Goal: Book appointment/travel/reservation

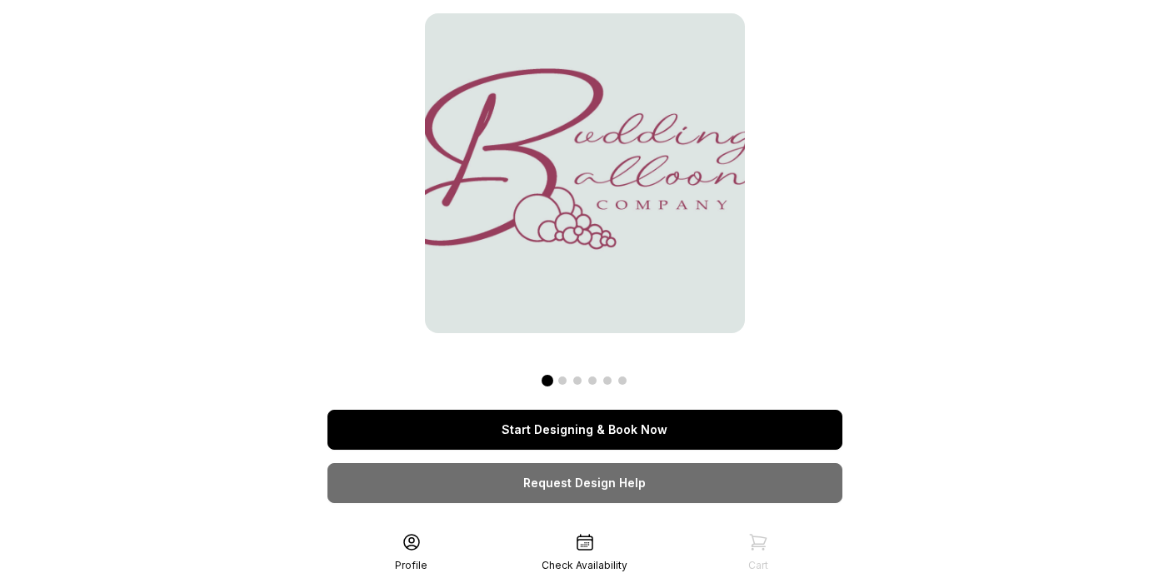
click at [671, 432] on link "Start Designing & Book Now" at bounding box center [585, 430] width 515 height 40
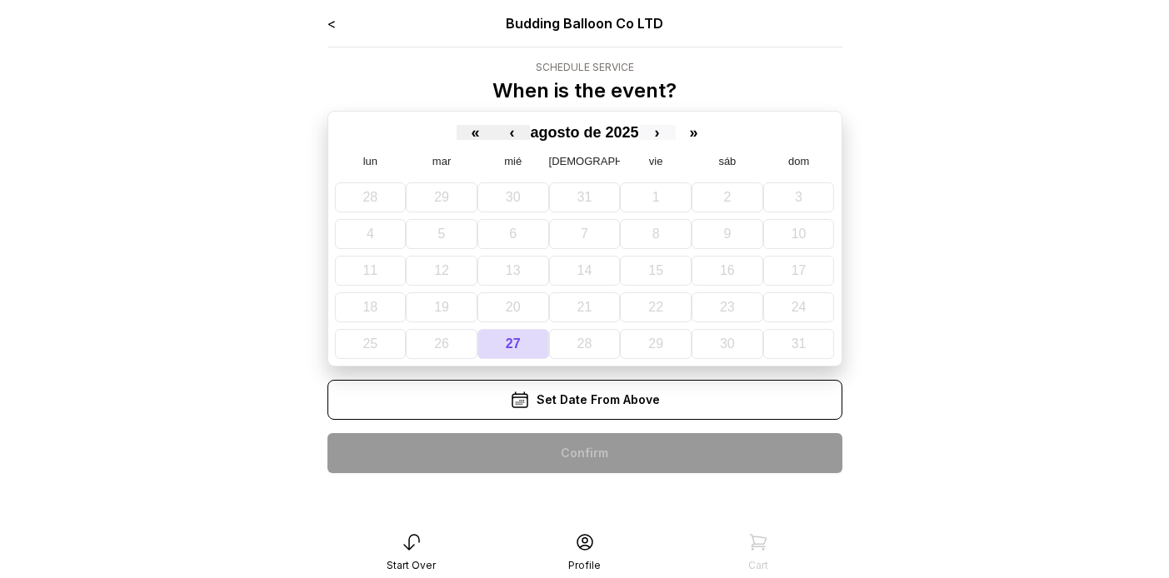
click at [652, 133] on button "›" at bounding box center [657, 132] width 37 height 15
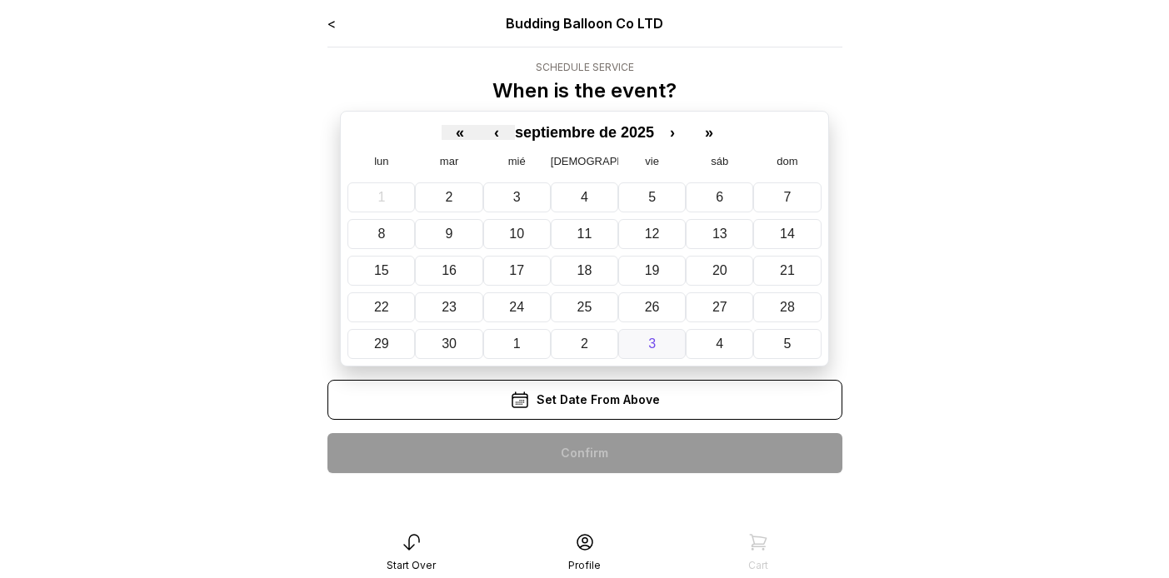
click at [651, 339] on abbr "3" at bounding box center [652, 344] width 8 height 14
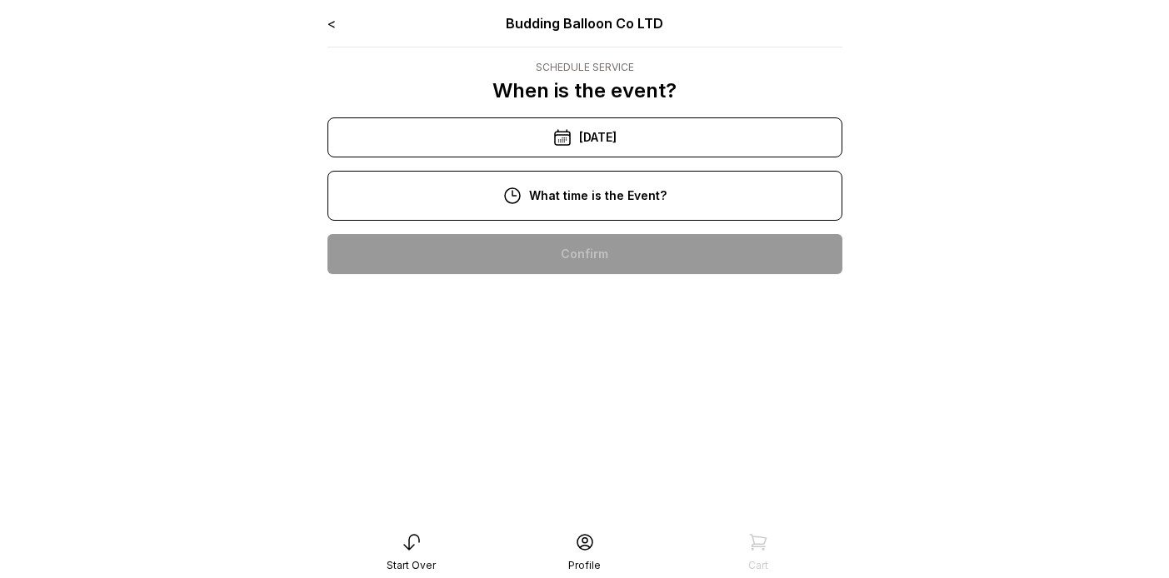
click at [648, 248] on div "10:00 am" at bounding box center [585, 254] width 488 height 40
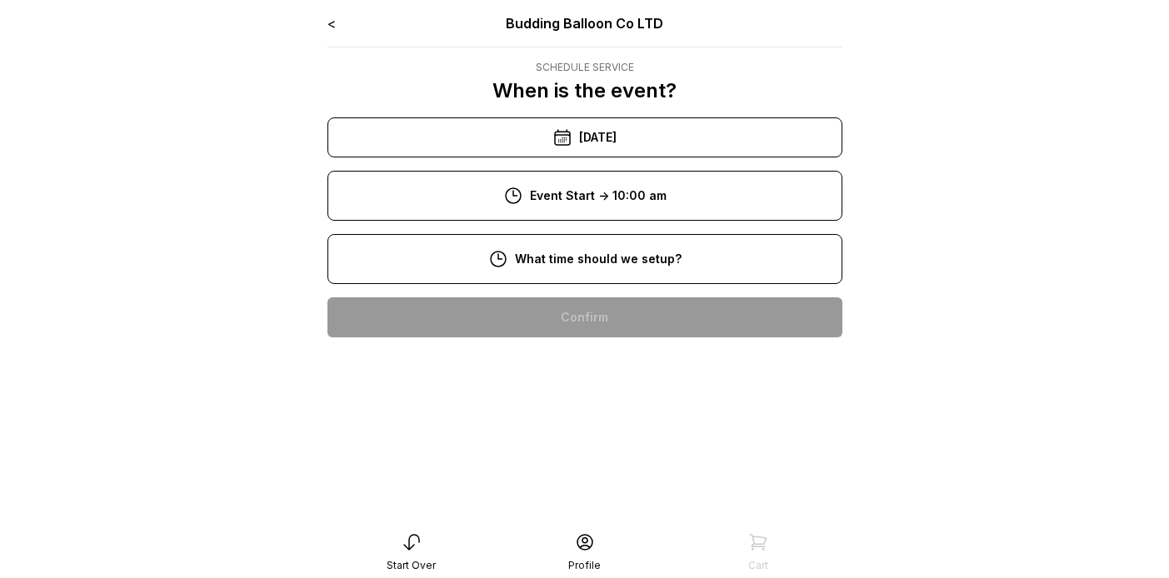
click at [614, 310] on div "8:00 am" at bounding box center [585, 318] width 488 height 40
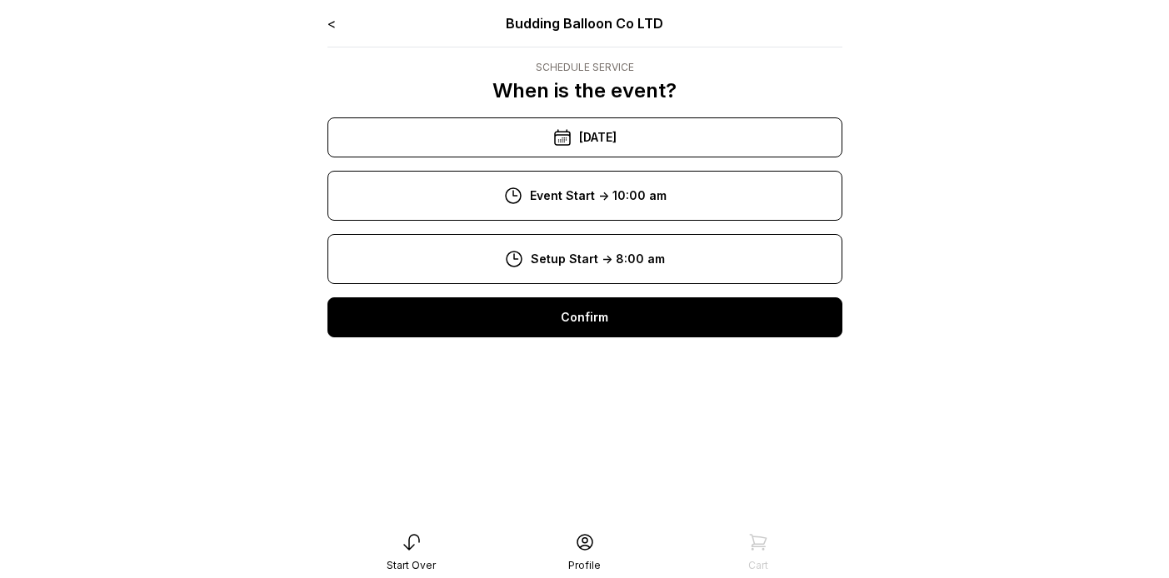
click at [613, 323] on div "Confirm" at bounding box center [585, 318] width 515 height 40
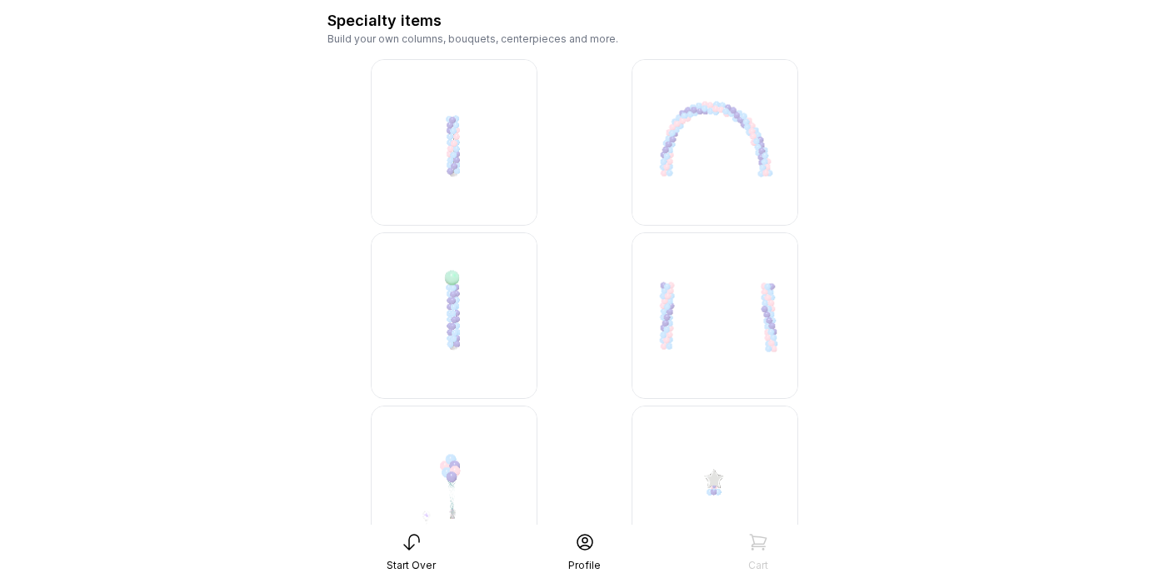
scroll to position [4610, 0]
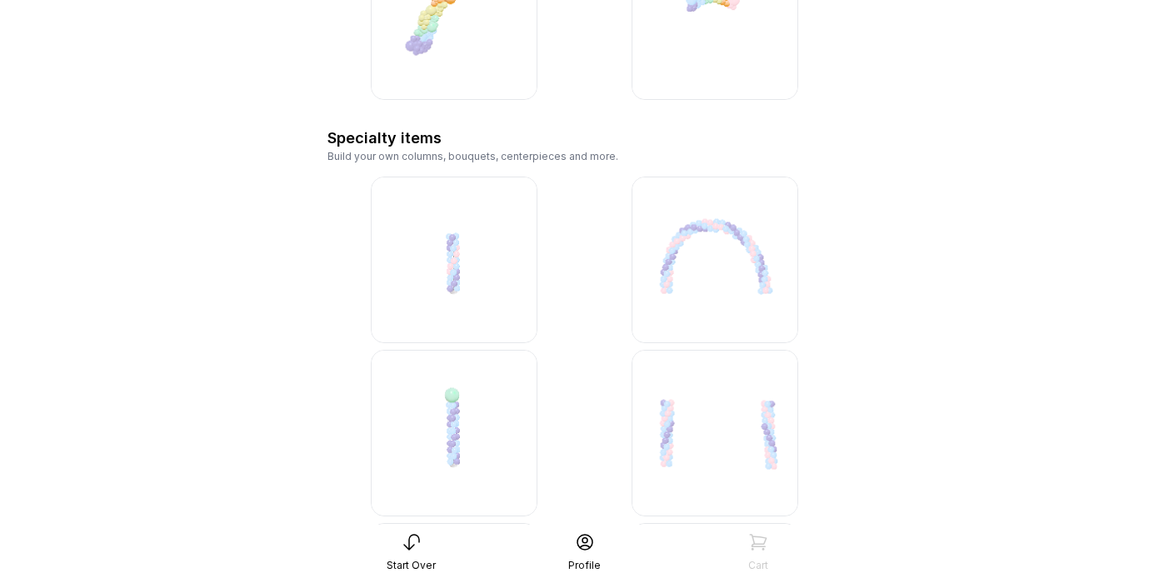
click at [715, 247] on img at bounding box center [715, 260] width 167 height 167
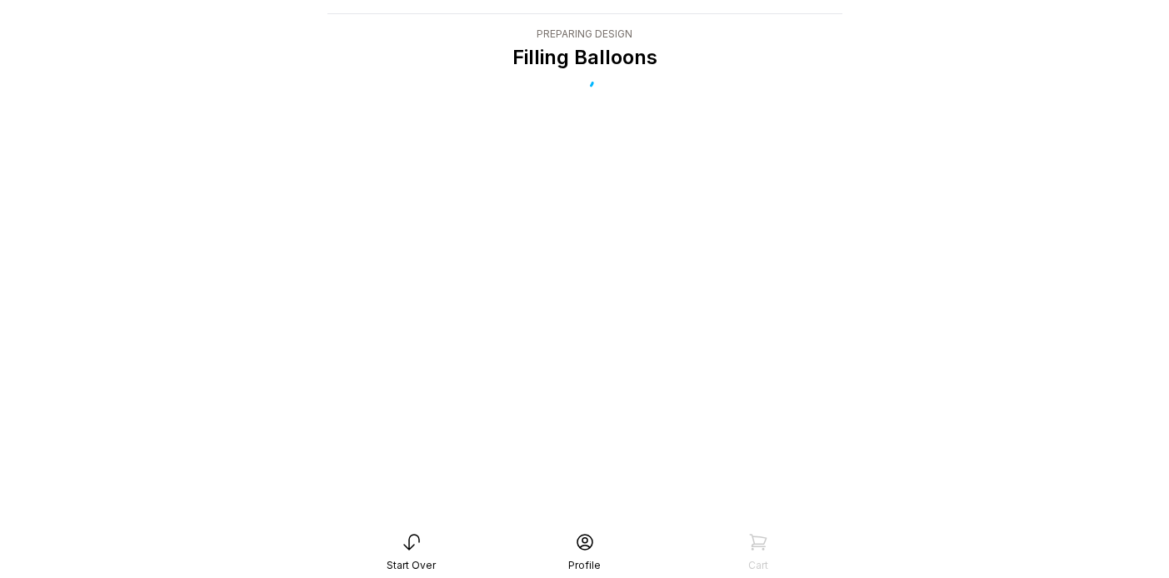
scroll to position [33, 0]
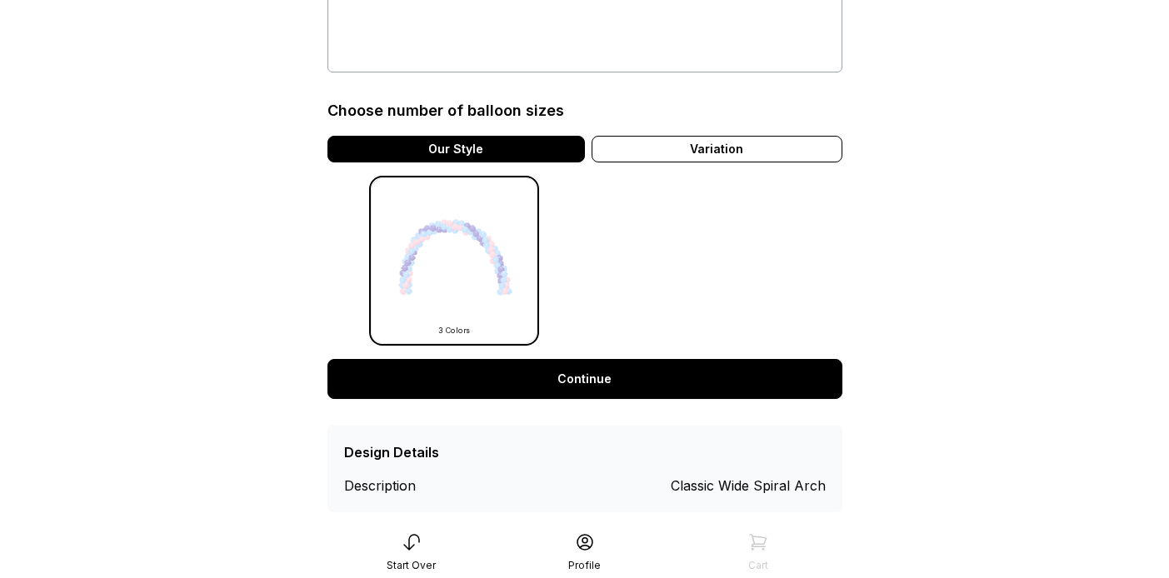
scroll to position [380, 0]
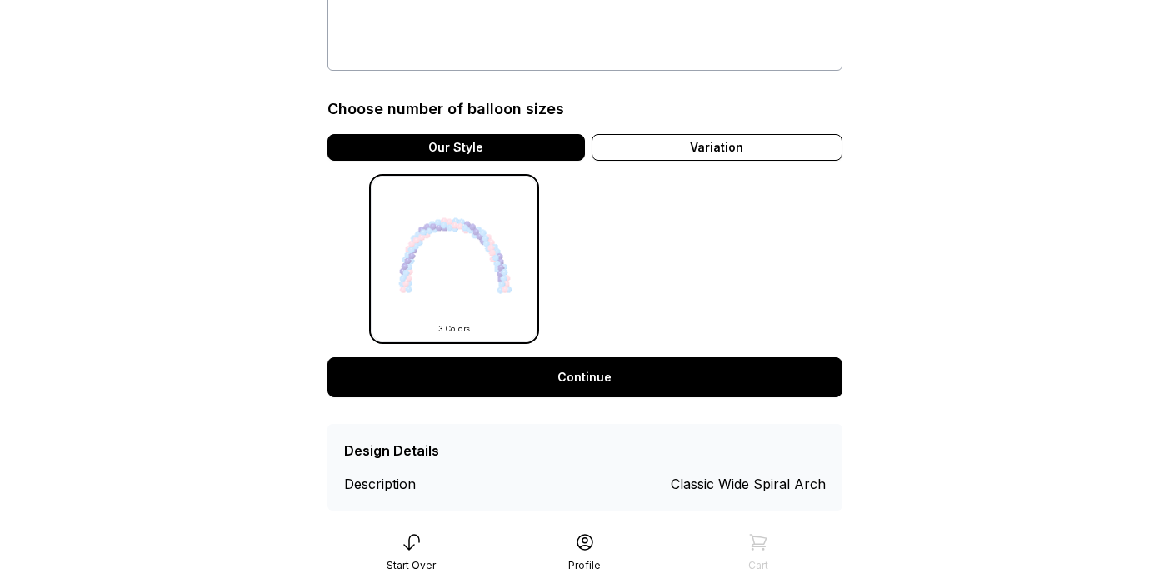
click at [643, 369] on link "Continue" at bounding box center [585, 378] width 515 height 40
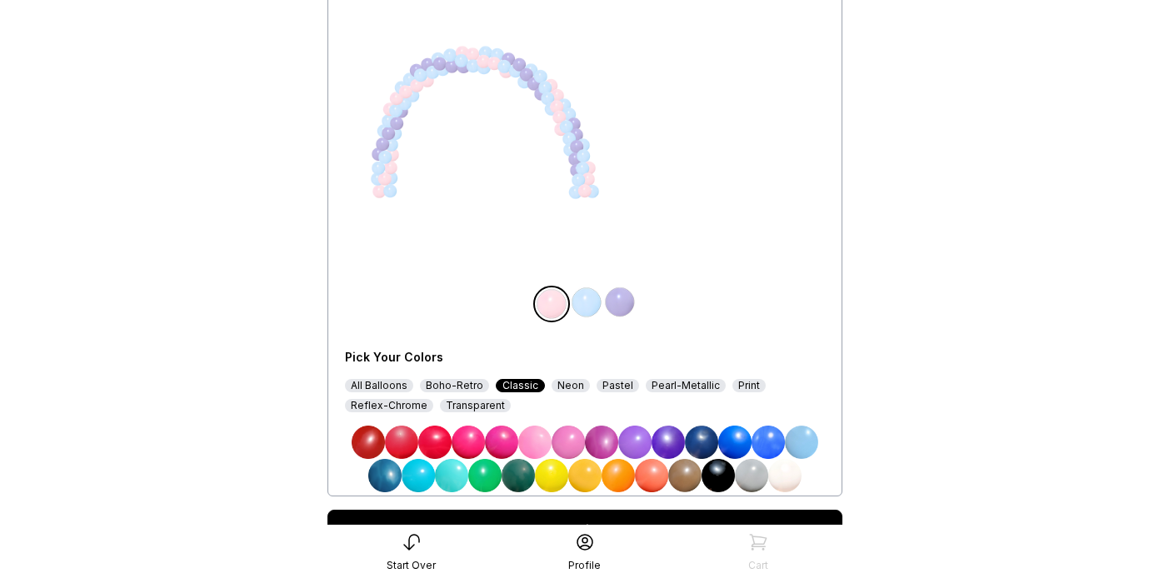
scroll to position [162, 0]
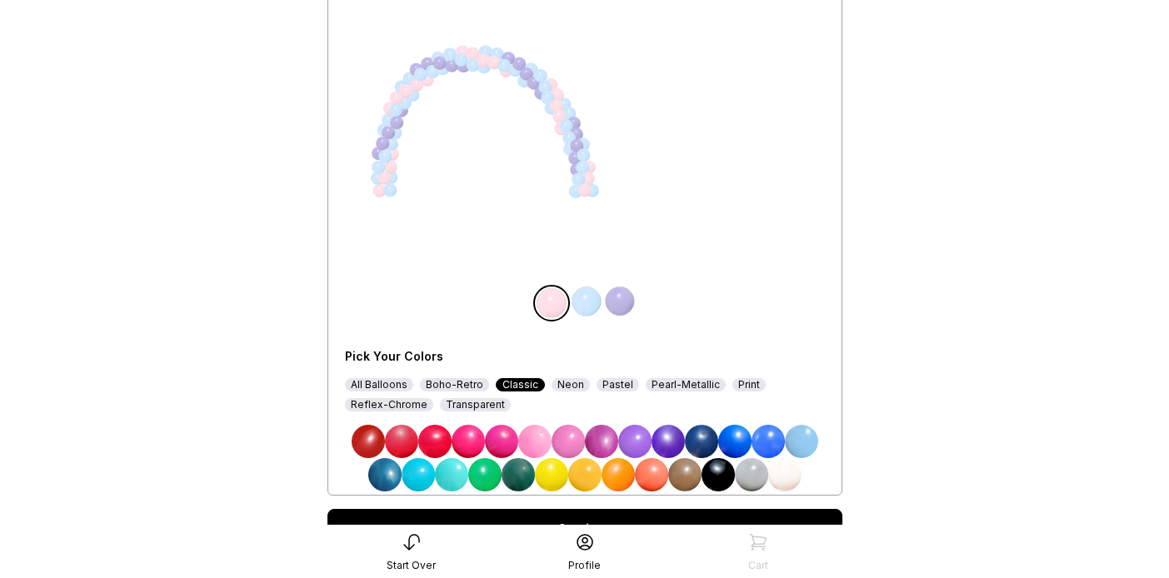
click at [464, 446] on img at bounding box center [468, 441] width 33 height 33
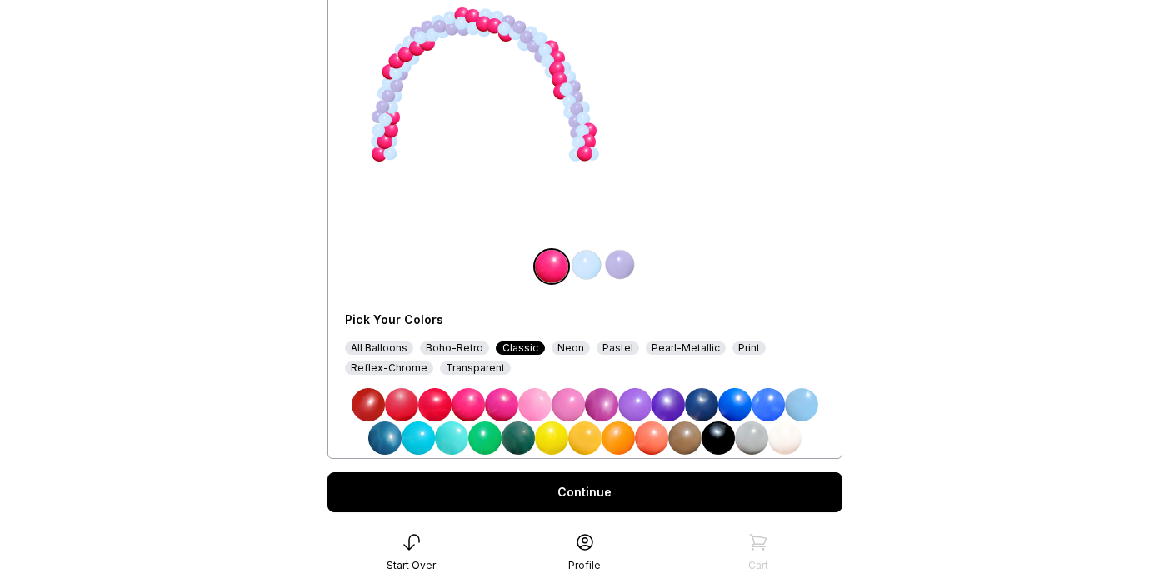
scroll to position [210, 0]
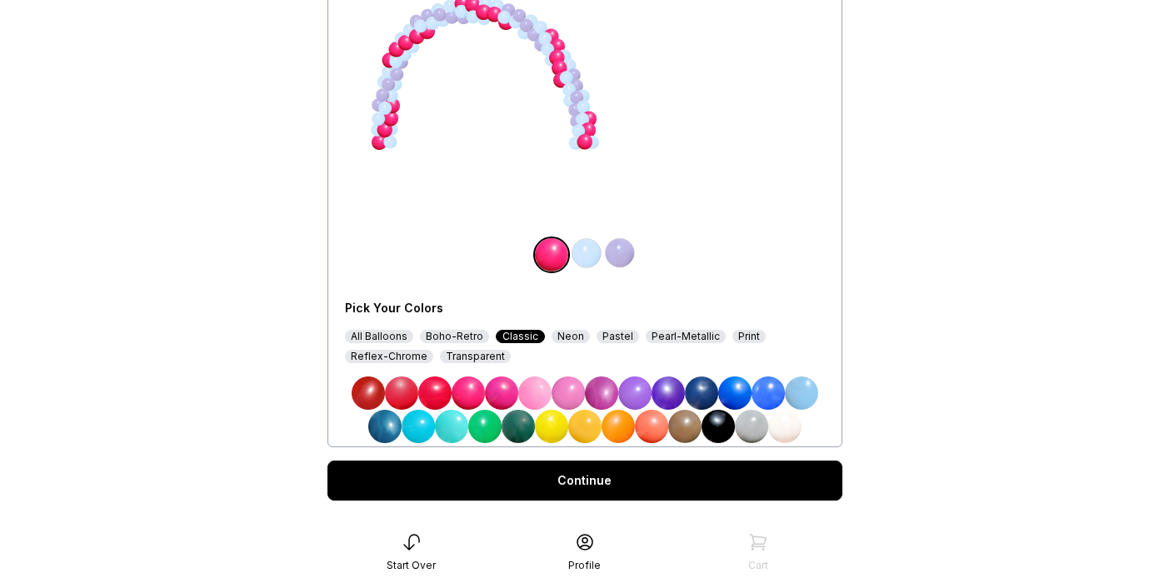
click at [533, 476] on link "Continue" at bounding box center [585, 481] width 515 height 40
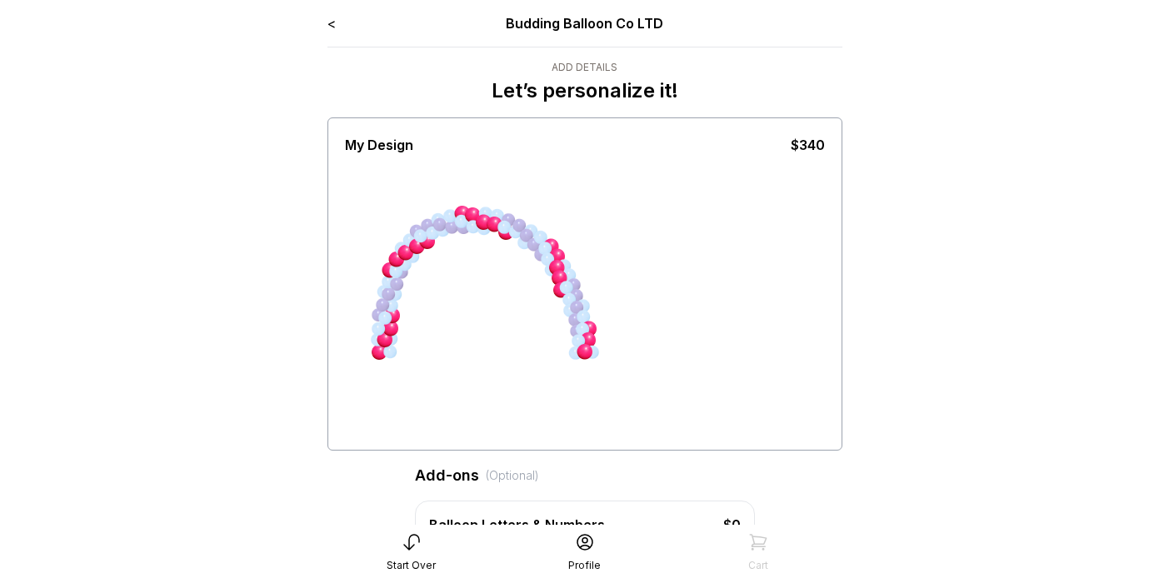
click at [331, 18] on link "<" at bounding box center [332, 23] width 8 height 17
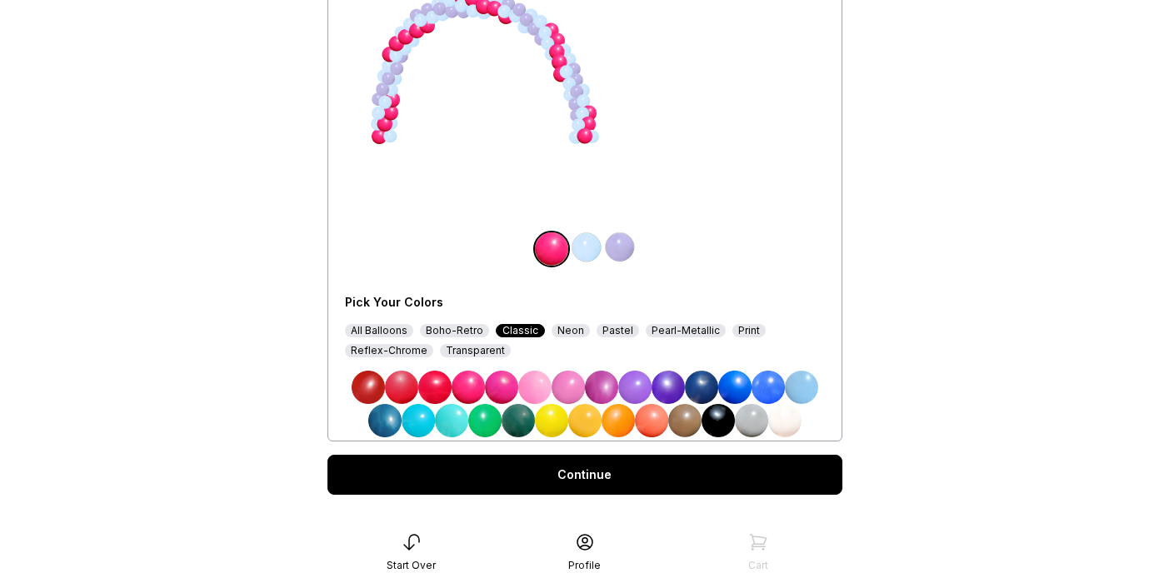
scroll to position [243, 0]
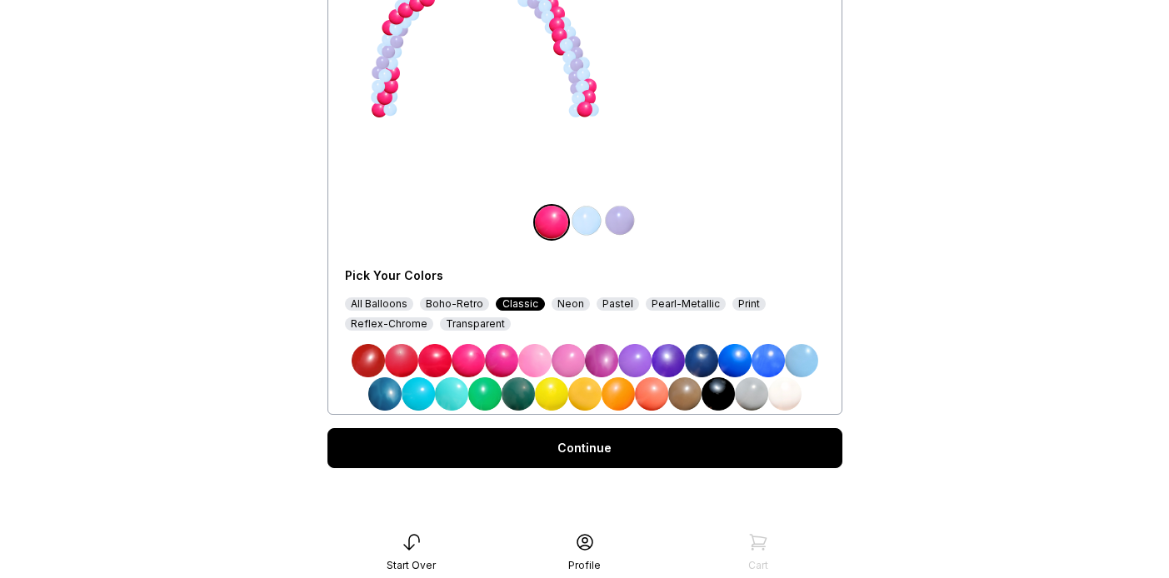
click at [373, 301] on div "All Balloons" at bounding box center [379, 304] width 68 height 13
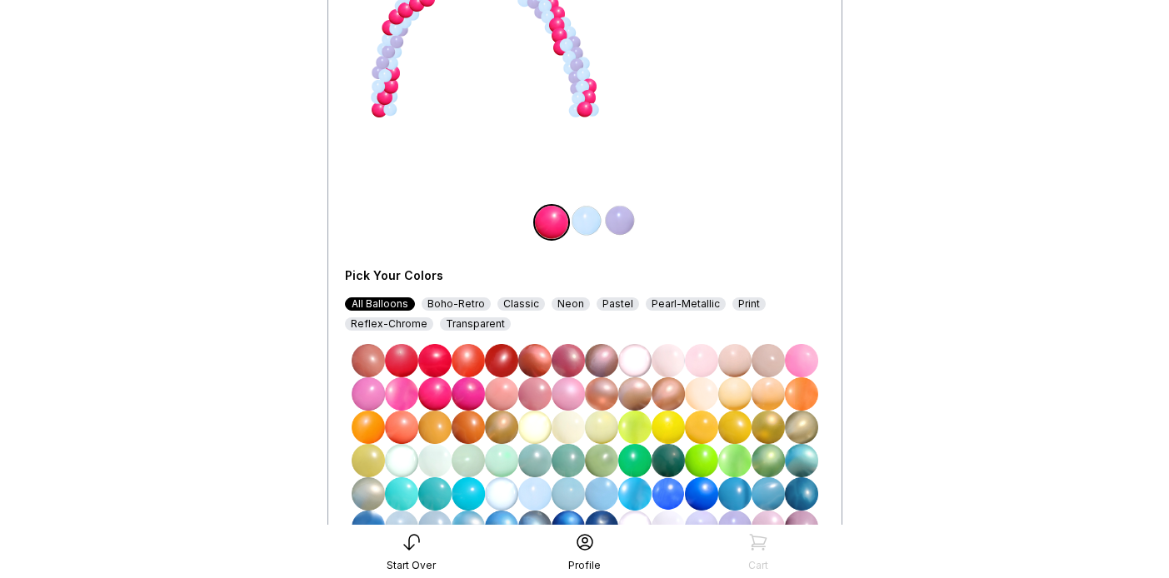
click at [801, 362] on img at bounding box center [801, 360] width 33 height 33
click at [591, 223] on img at bounding box center [586, 220] width 33 height 33
click at [433, 399] on img at bounding box center [434, 394] width 33 height 33
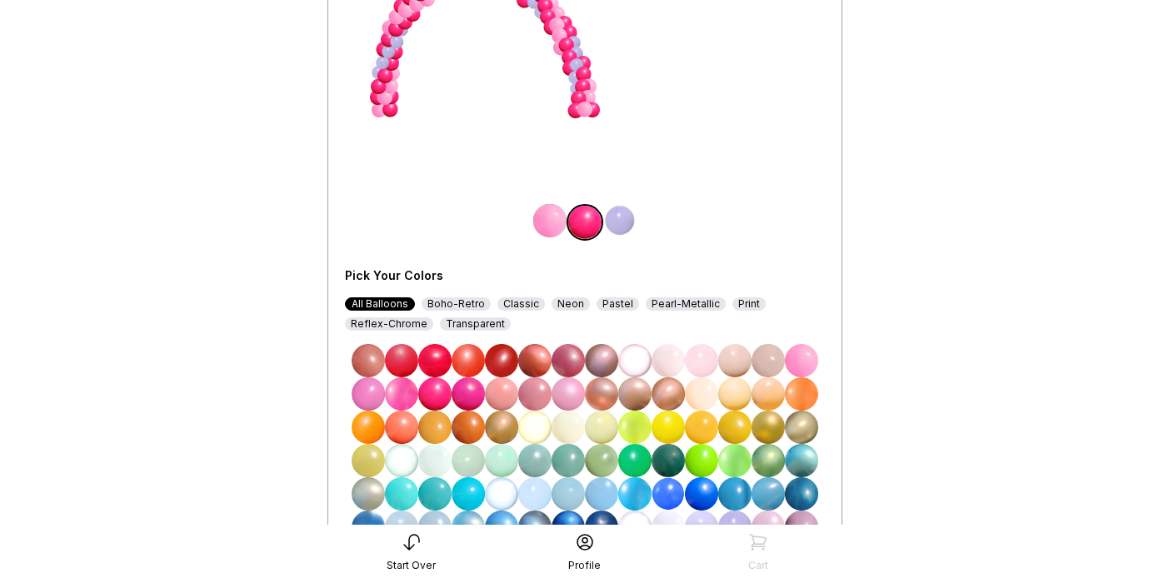
click at [623, 214] on img at bounding box center [619, 220] width 33 height 33
click at [494, 425] on img at bounding box center [501, 427] width 33 height 33
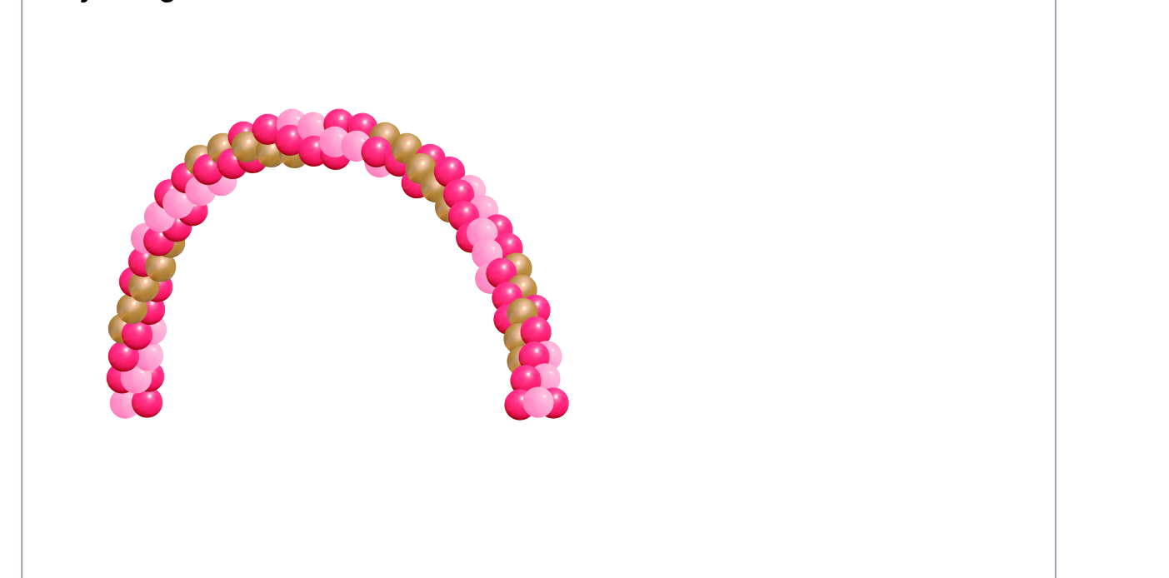
scroll to position [0, 0]
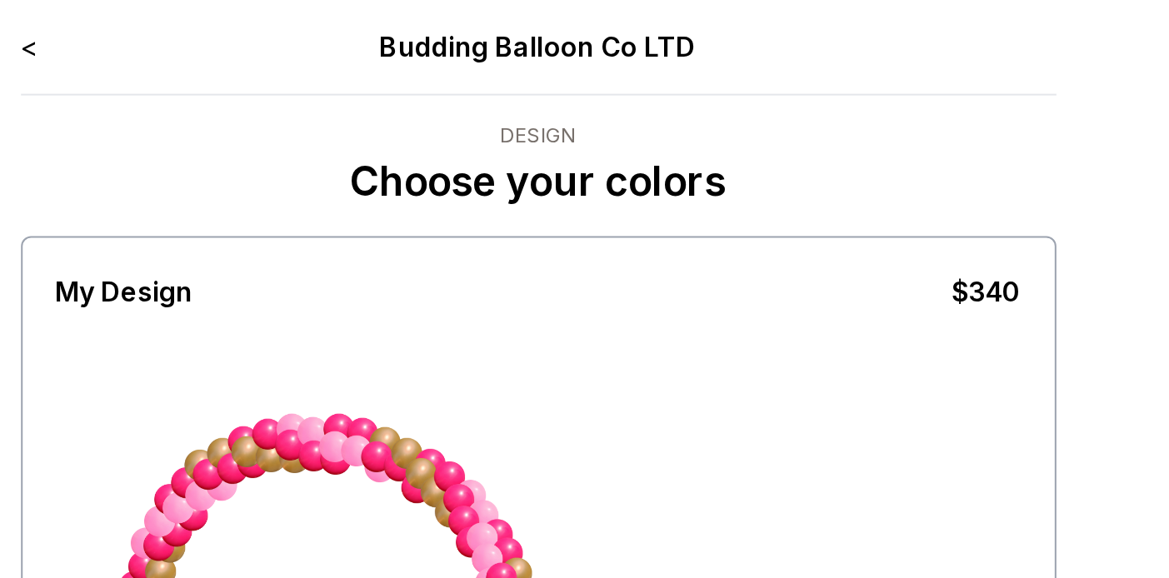
click at [330, 24] on link "<" at bounding box center [332, 23] width 8 height 17
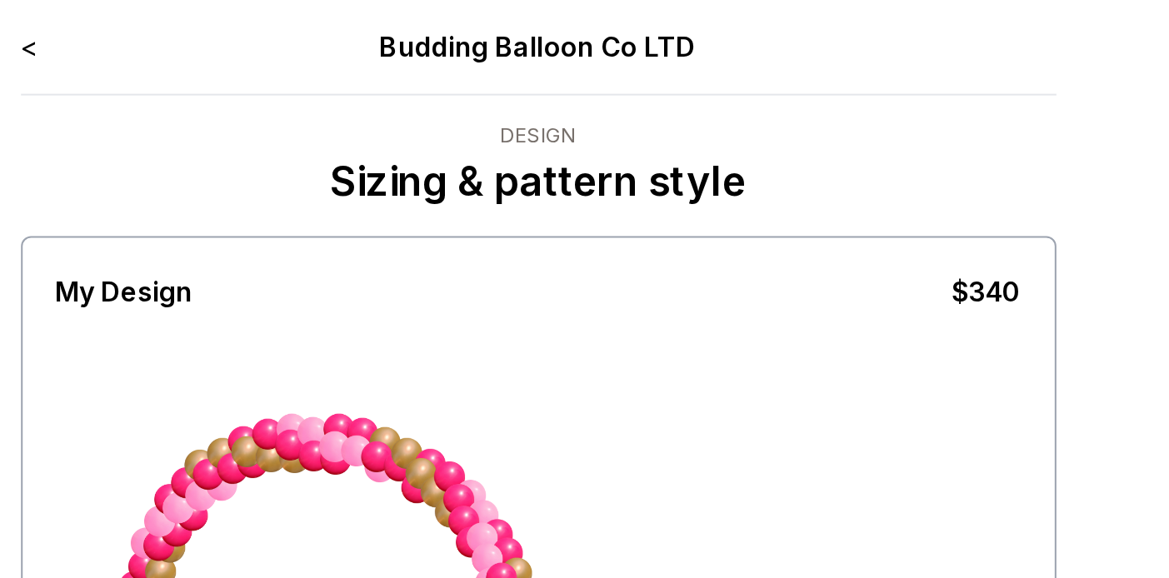
click at [330, 23] on link "<" at bounding box center [332, 23] width 8 height 17
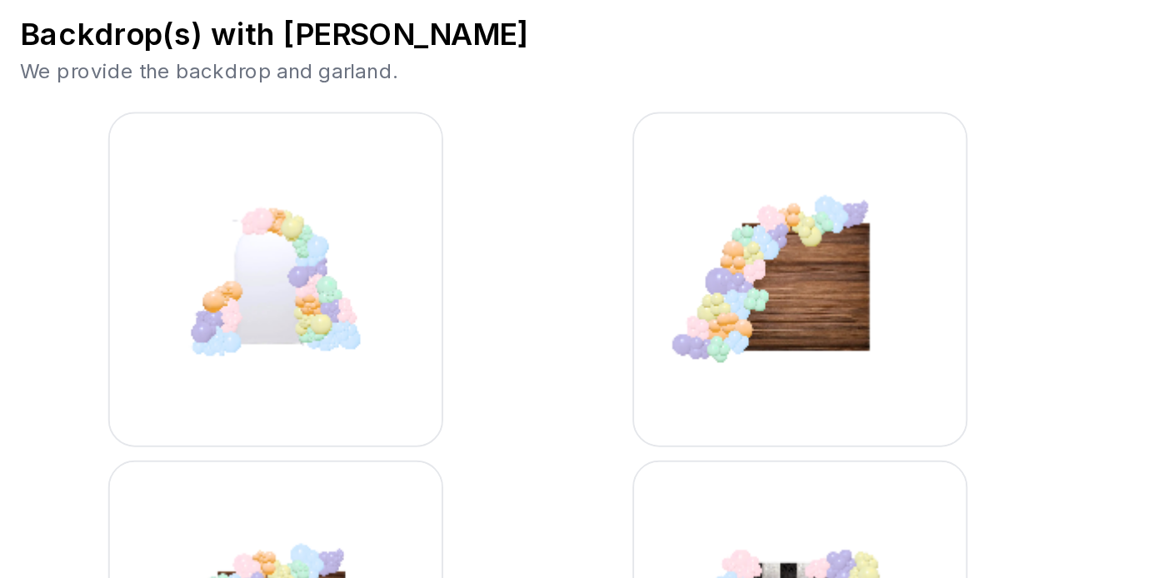
click at [508, 298] on img at bounding box center [454, 277] width 167 height 167
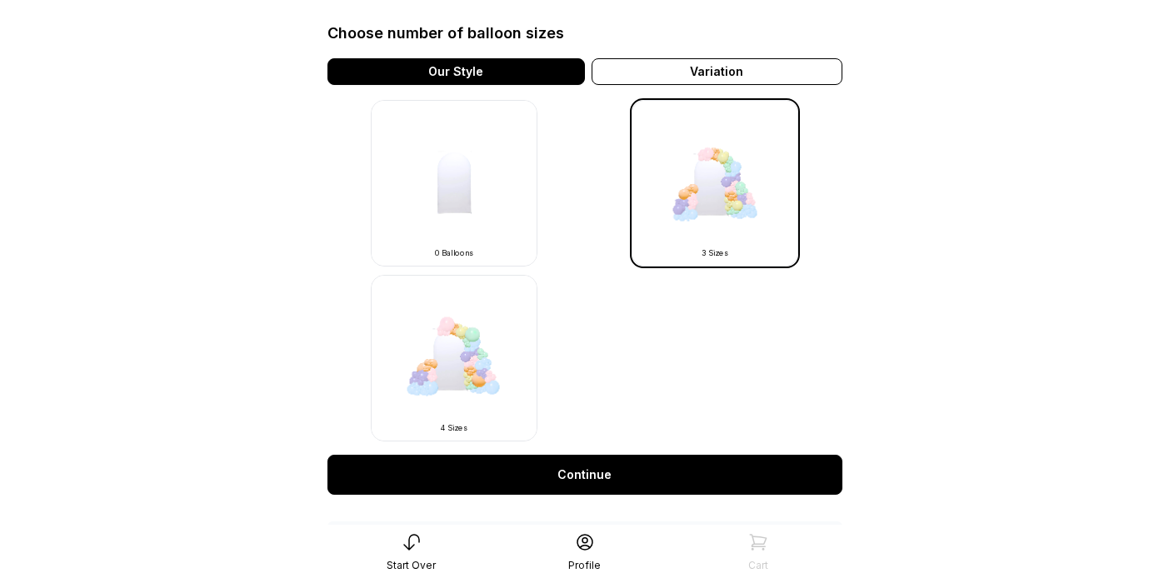
scroll to position [477, 0]
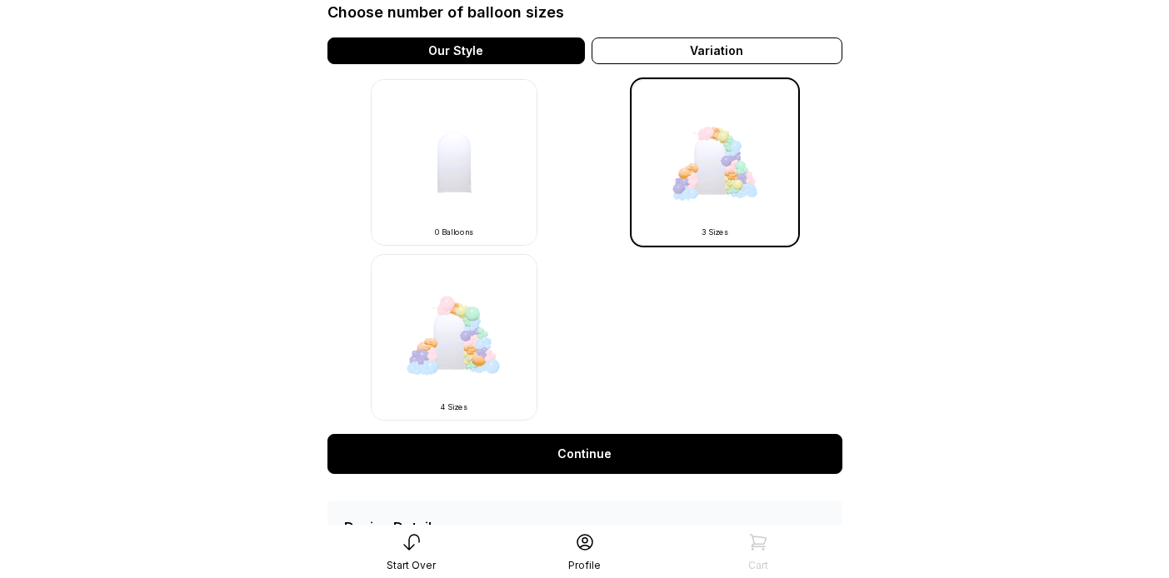
click at [532, 454] on link "Continue" at bounding box center [585, 454] width 515 height 40
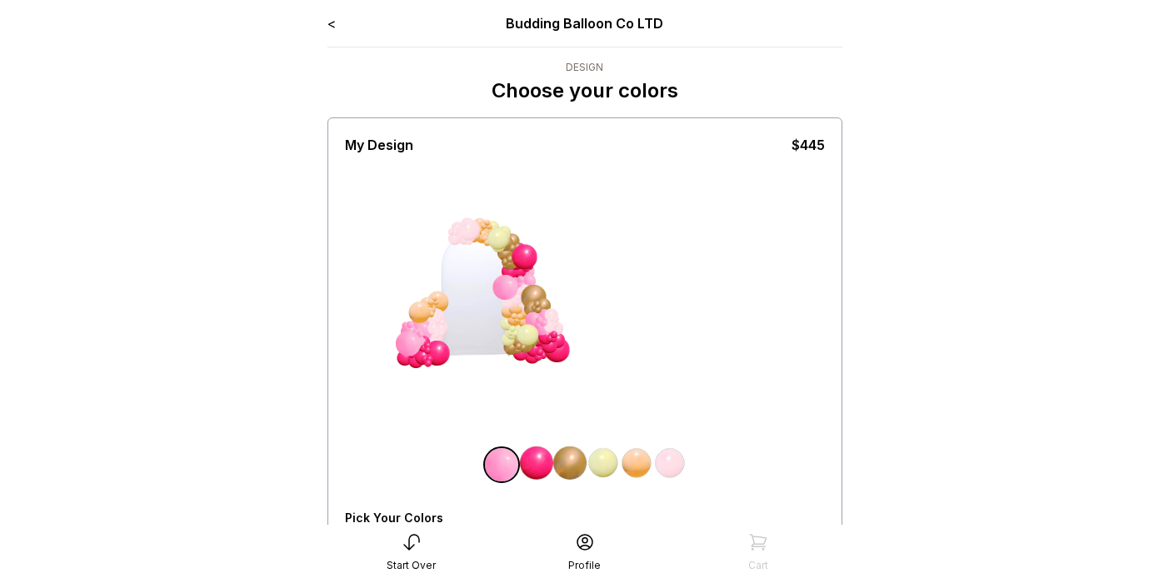
click at [601, 464] on img at bounding box center [603, 463] width 33 height 33
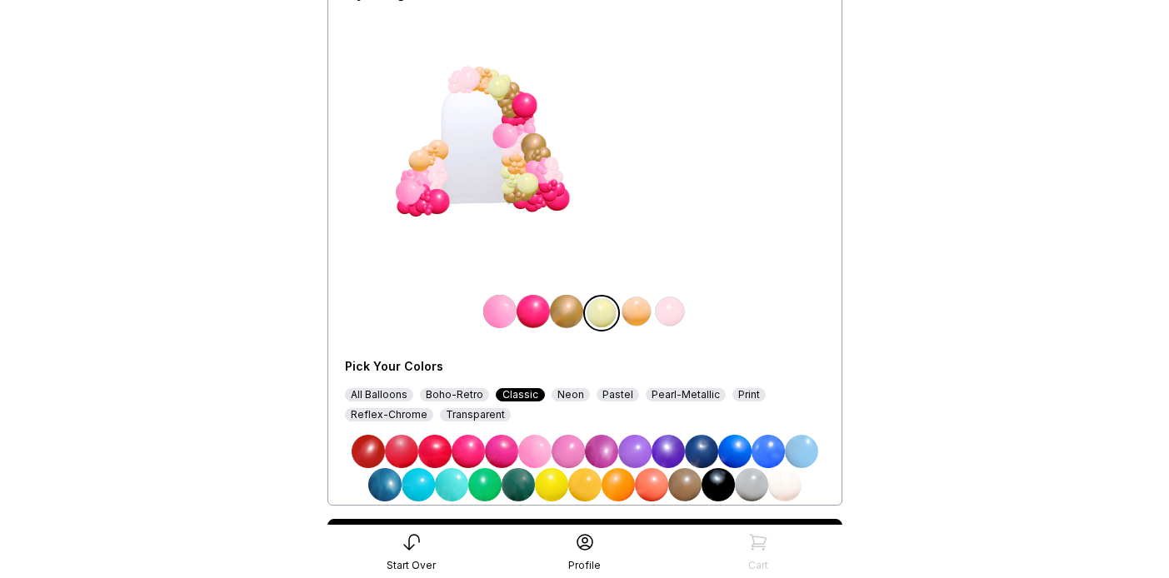
scroll to position [156, 0]
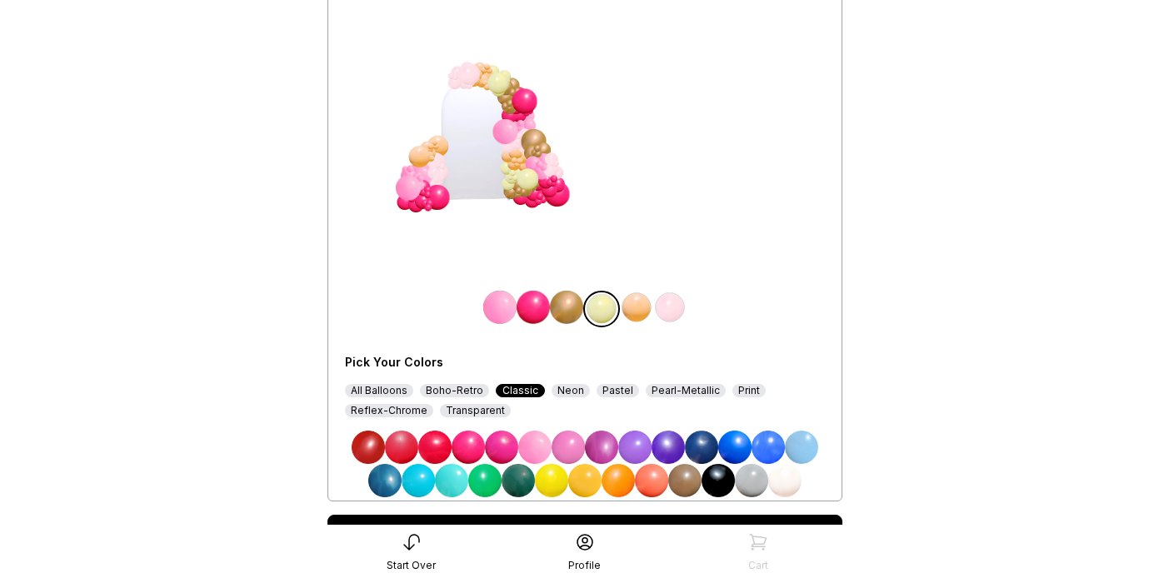
click at [569, 448] on img at bounding box center [568, 447] width 33 height 33
click at [667, 311] on img at bounding box center [669, 307] width 33 height 33
click at [397, 391] on div "All Balloons" at bounding box center [379, 390] width 68 height 13
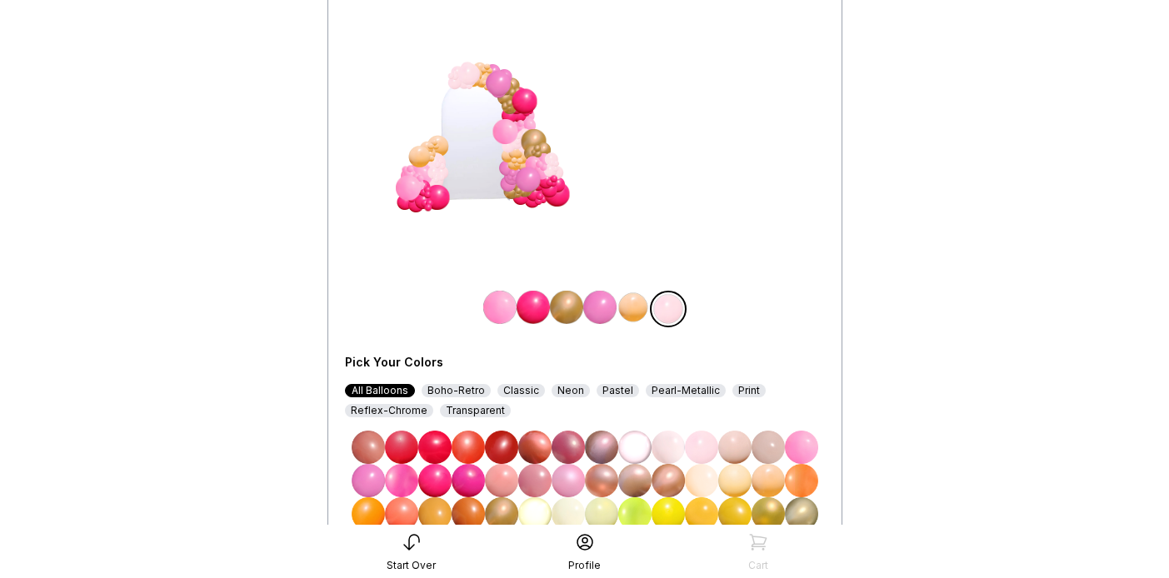
click at [436, 478] on img at bounding box center [434, 480] width 33 height 33
click at [638, 305] on img at bounding box center [633, 307] width 33 height 33
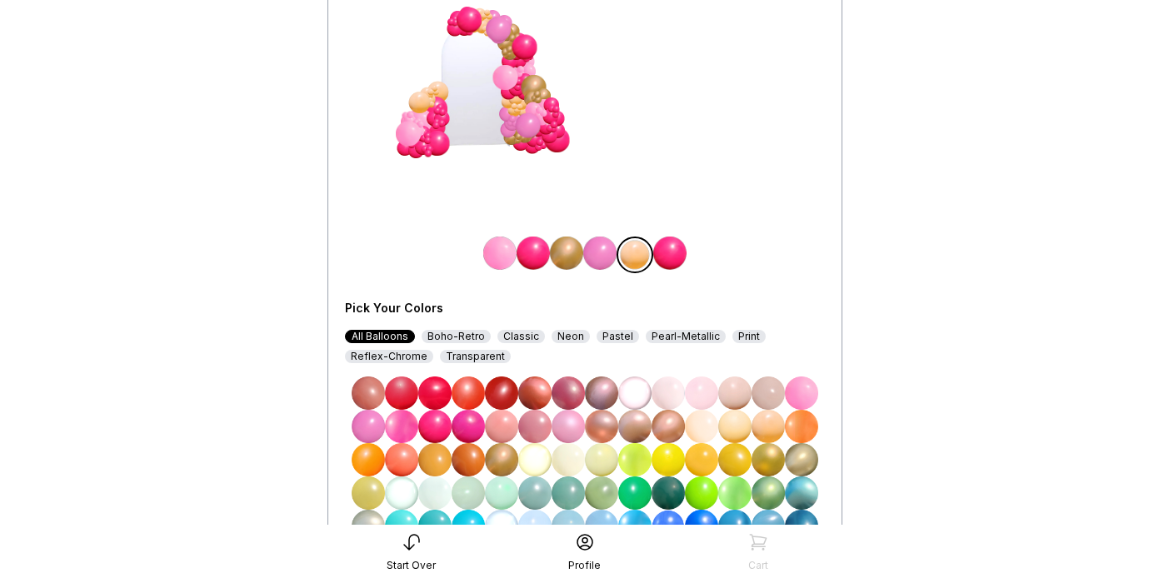
click at [501, 462] on img at bounding box center [501, 459] width 33 height 33
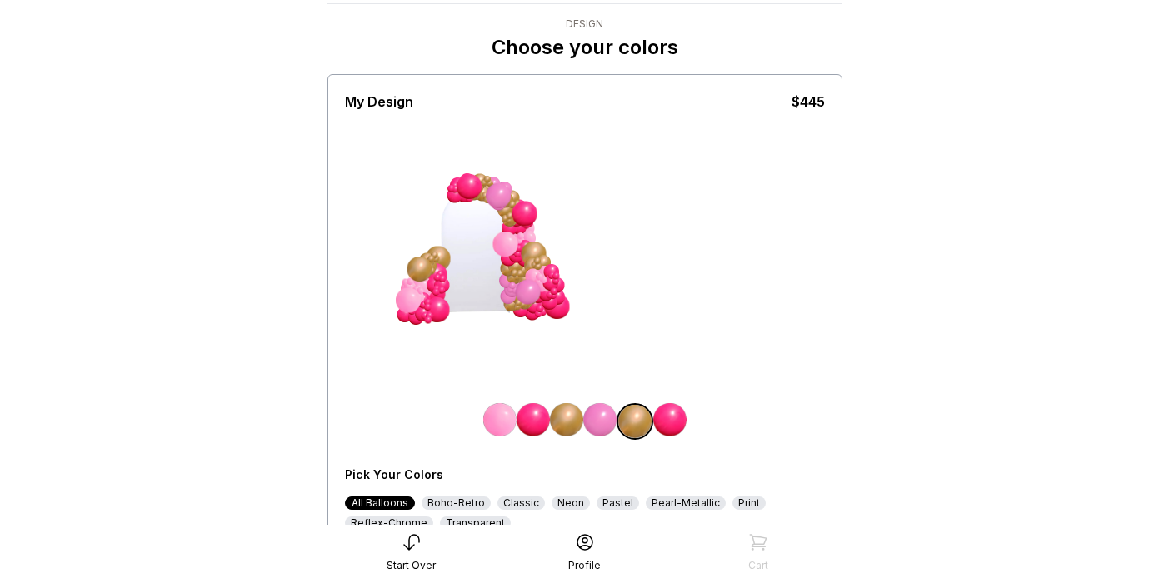
scroll to position [19, 0]
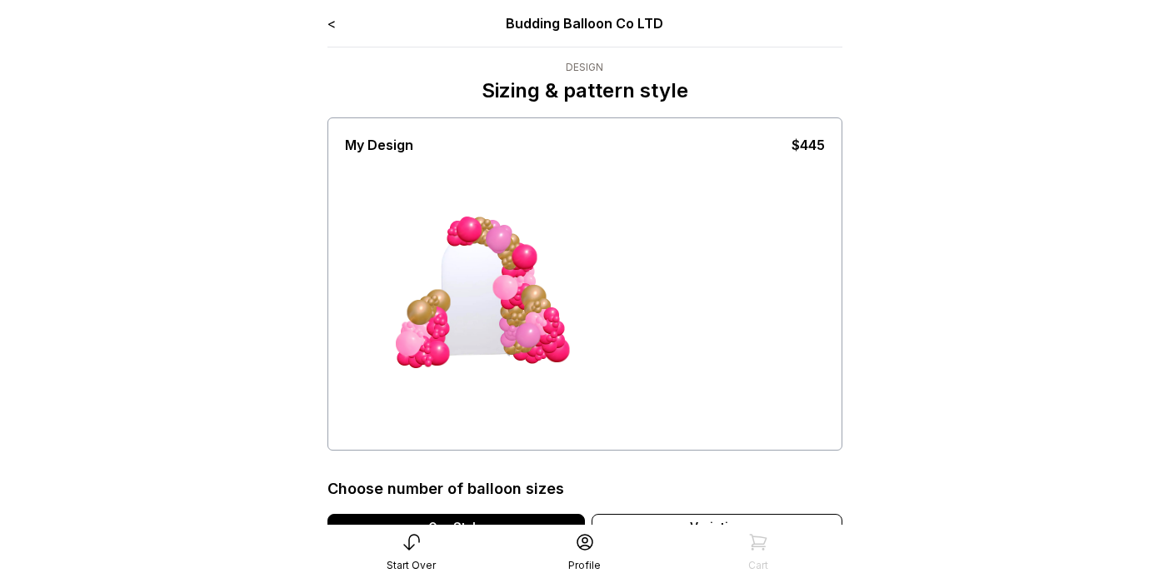
click at [333, 23] on link "<" at bounding box center [332, 23] width 8 height 17
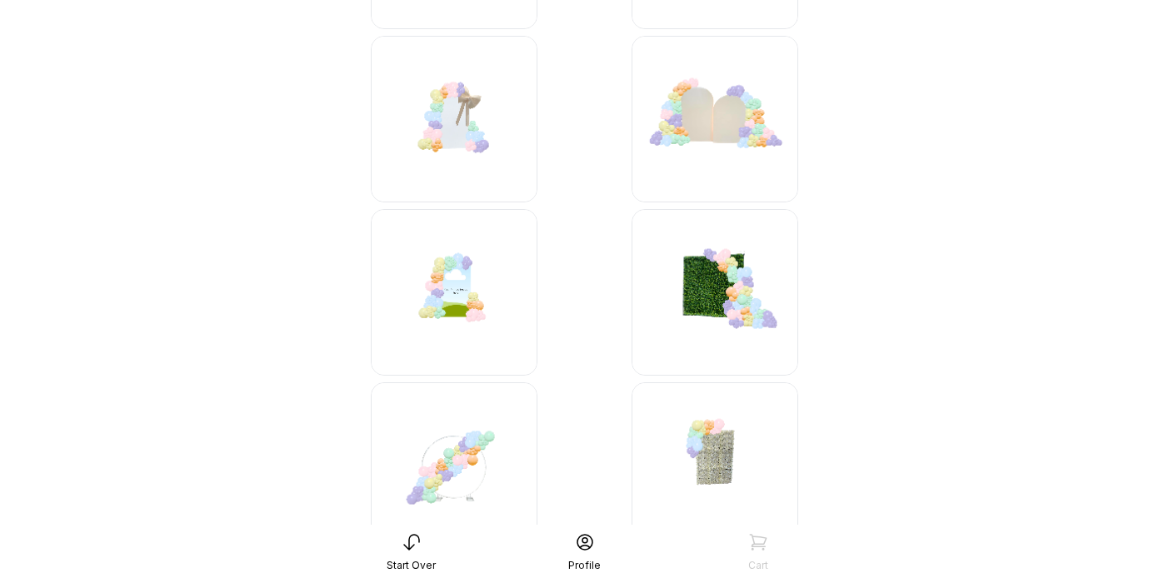
scroll to position [510, 0]
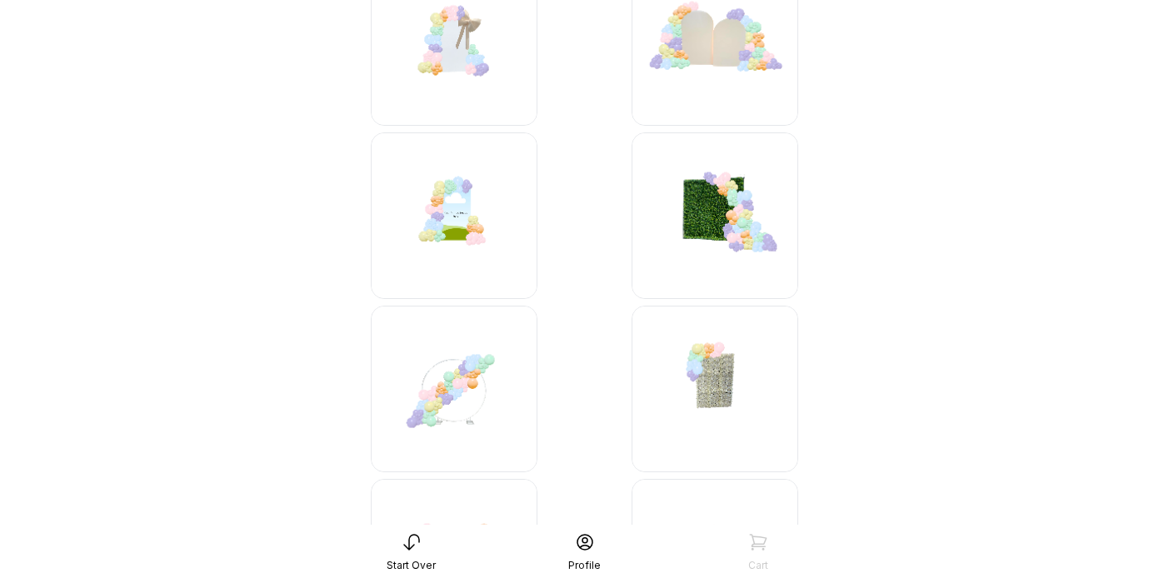
click at [512, 427] on img at bounding box center [454, 389] width 167 height 167
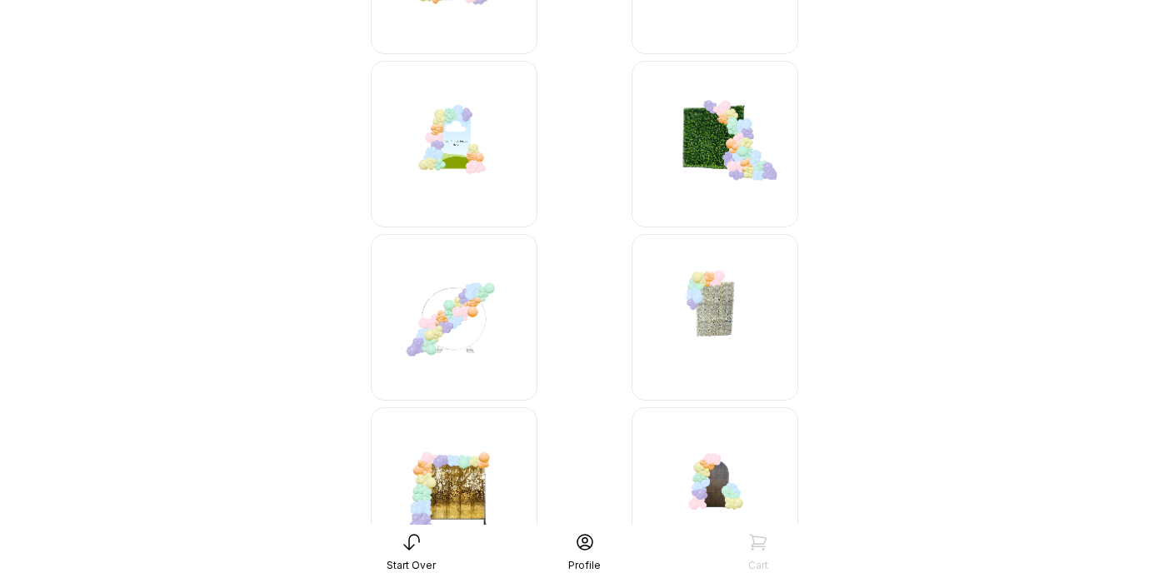
scroll to position [654, 0]
click at [460, 324] on img at bounding box center [454, 316] width 167 height 167
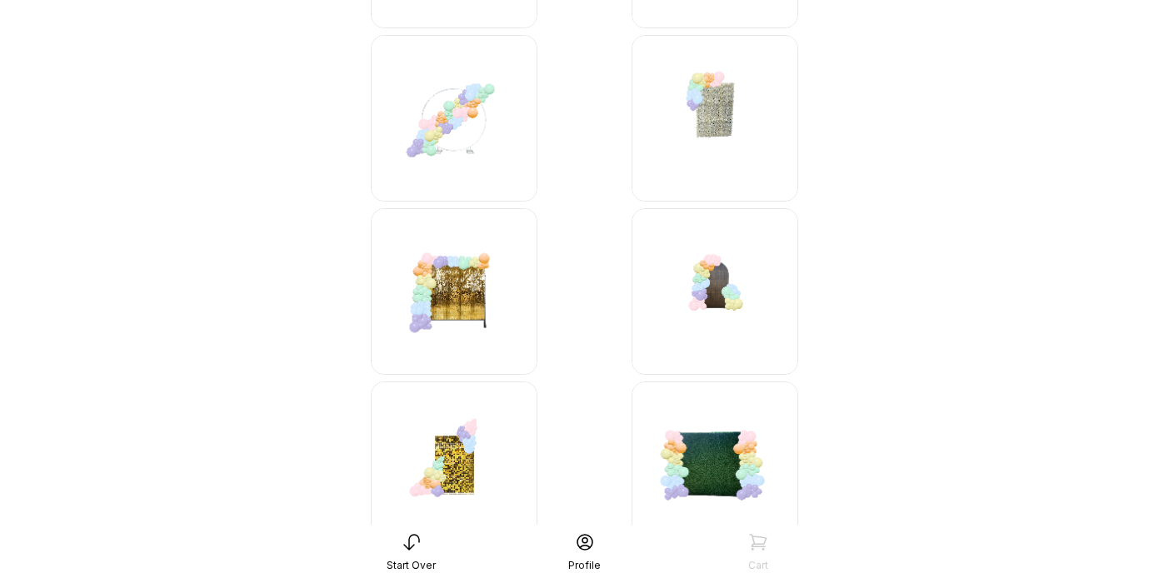
scroll to position [856, 0]
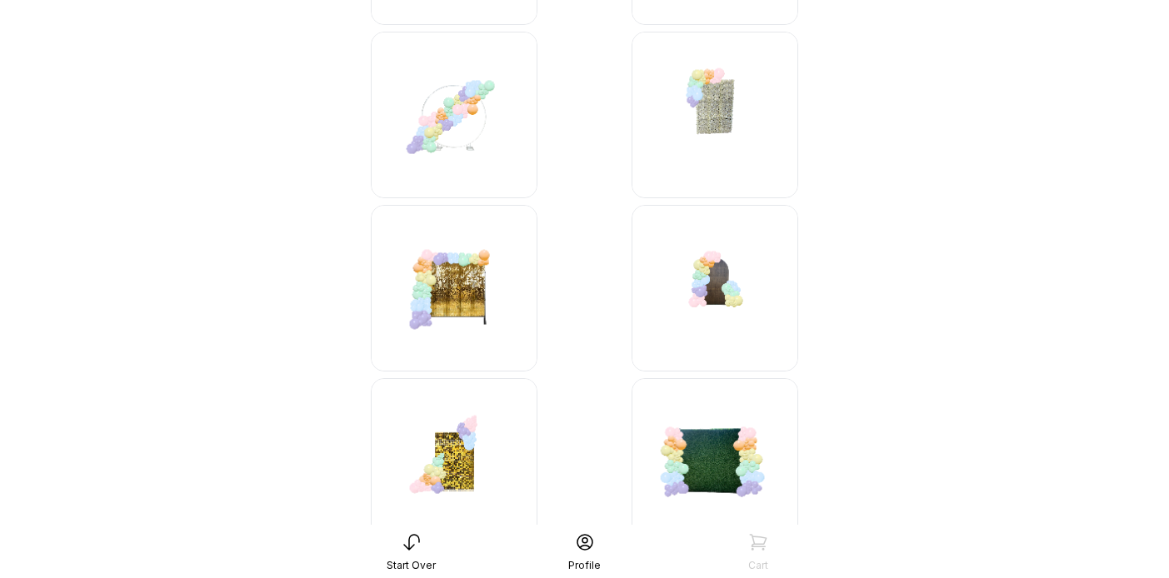
click at [473, 472] on img at bounding box center [454, 461] width 167 height 167
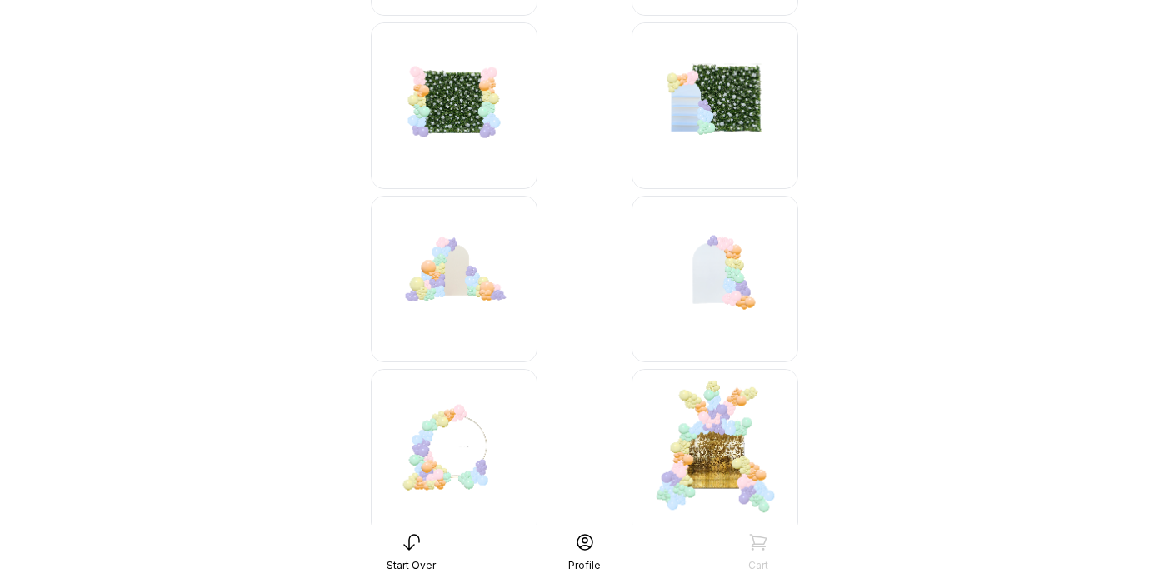
scroll to position [1559, 0]
click at [698, 270] on img at bounding box center [715, 278] width 167 height 167
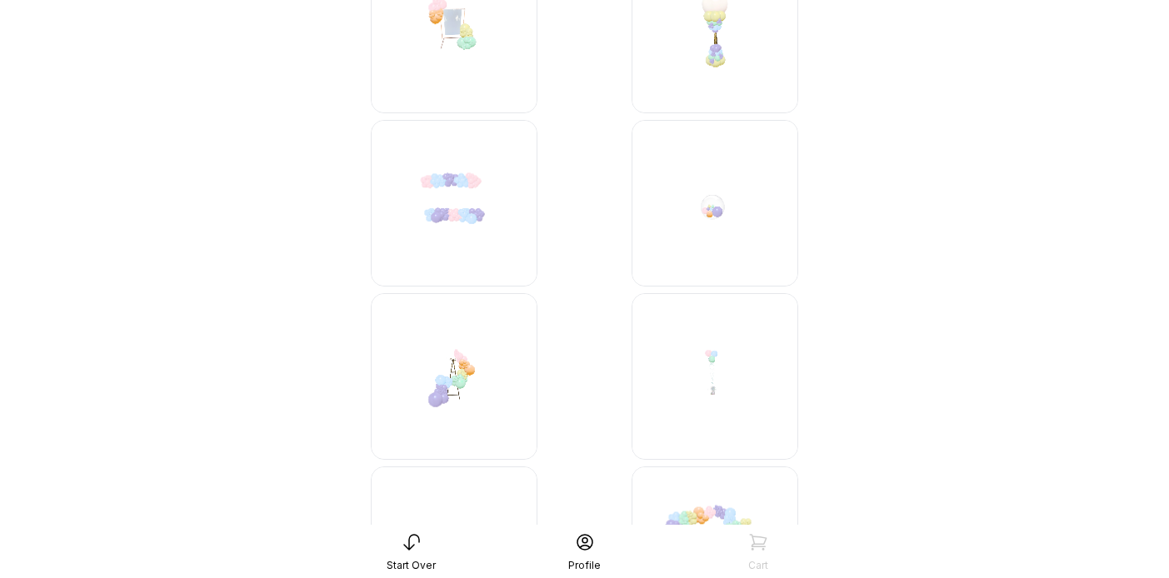
scroll to position [5603, 0]
click at [426, 395] on img at bounding box center [454, 375] width 167 height 167
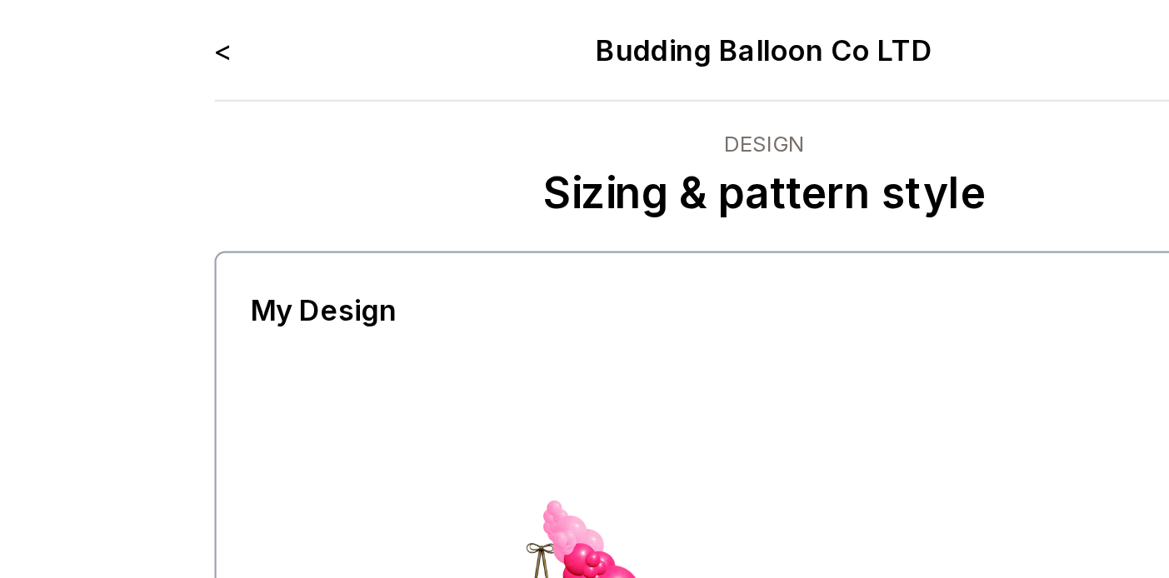
click at [332, 23] on link "<" at bounding box center [332, 23] width 8 height 17
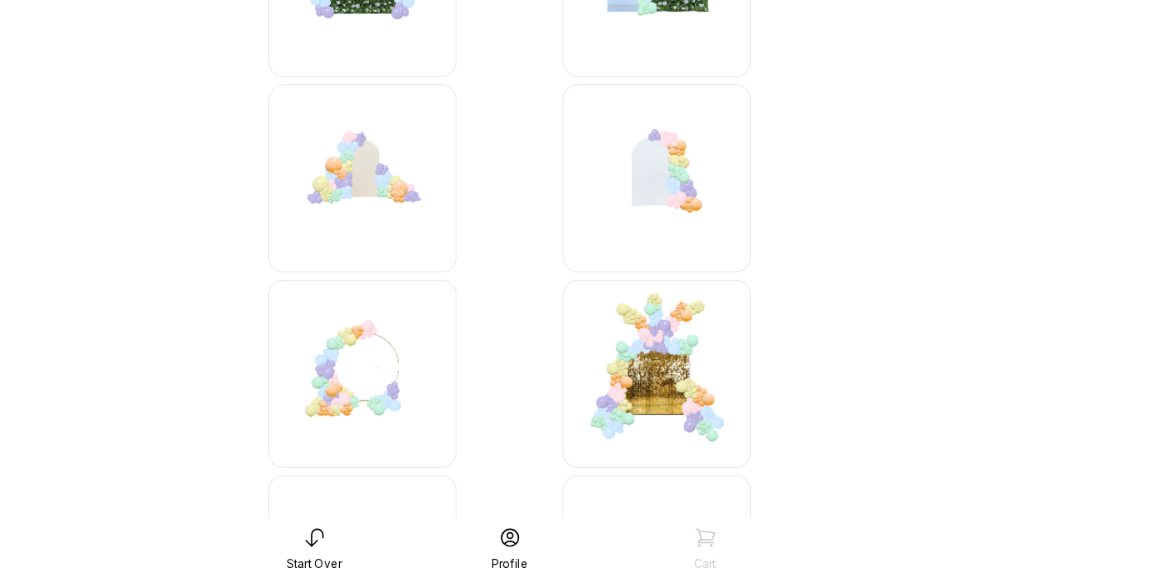
scroll to position [1618, 0]
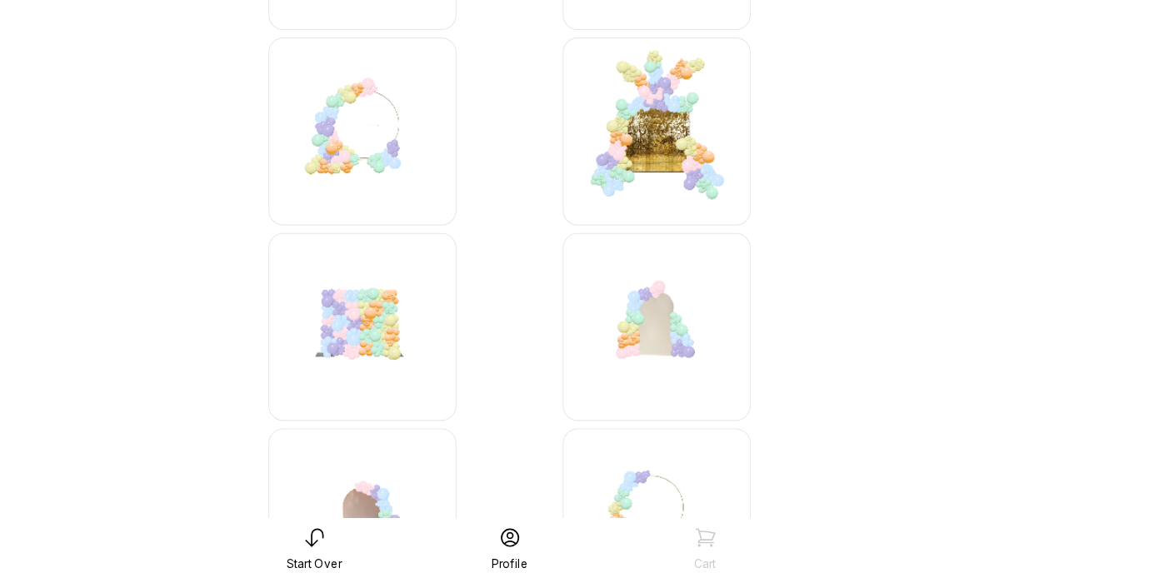
click at [482, 386] on img at bounding box center [454, 356] width 167 height 167
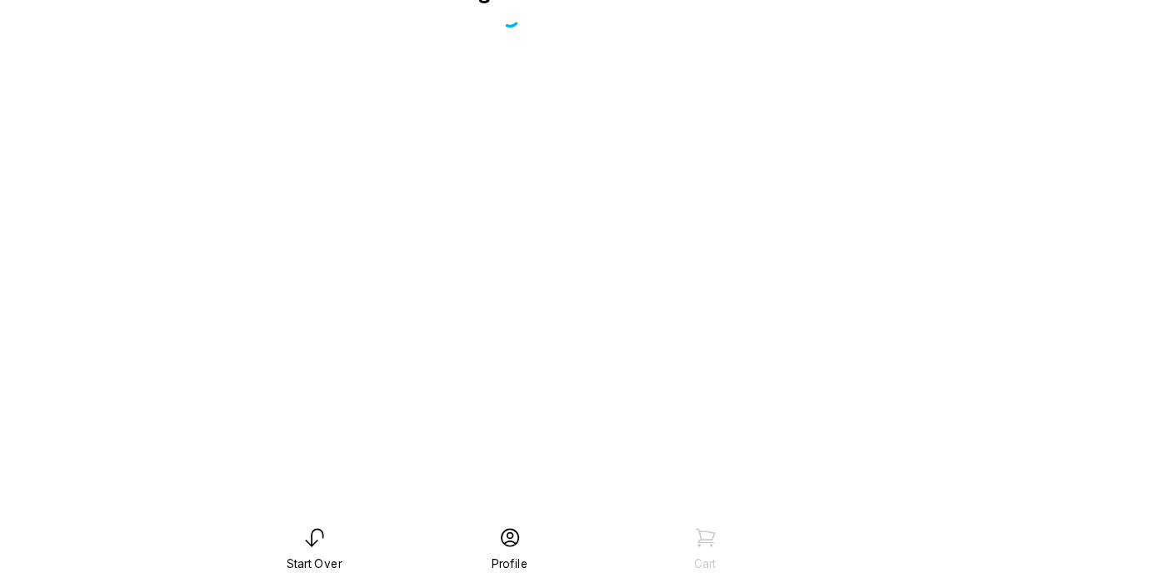
scroll to position [33, 0]
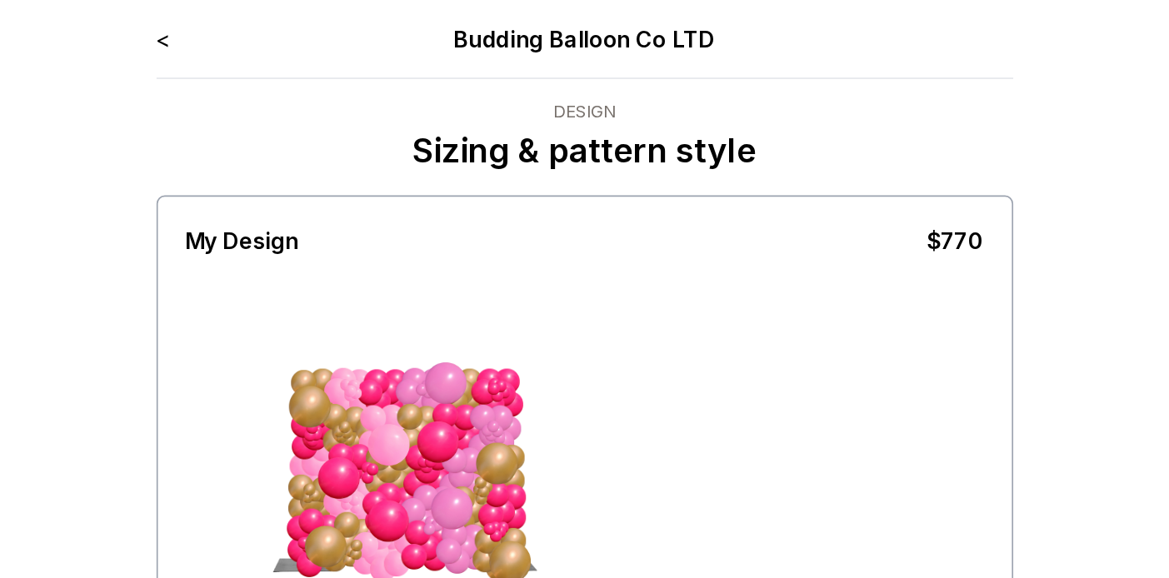
click at [332, 21] on link "<" at bounding box center [332, 23] width 8 height 17
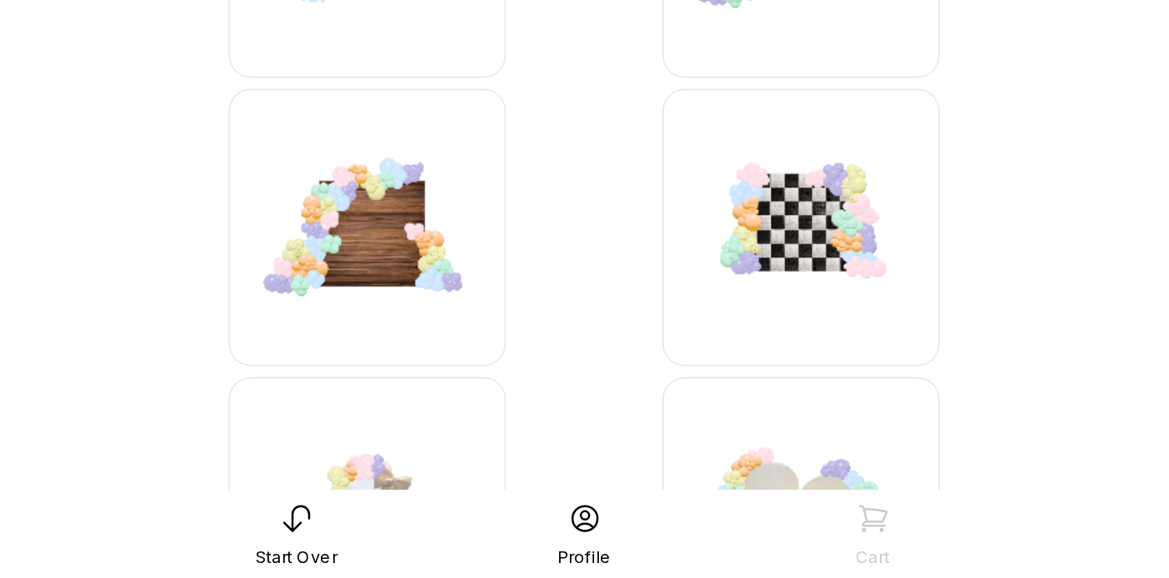
scroll to position [83, 0]
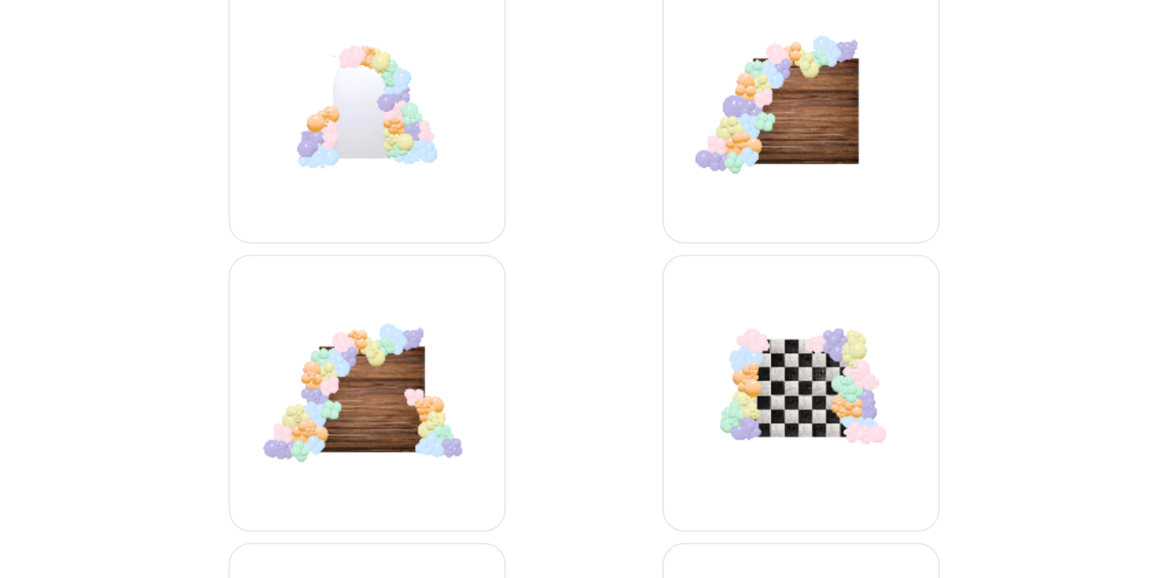
click at [683, 226] on img at bounding box center [715, 195] width 167 height 167
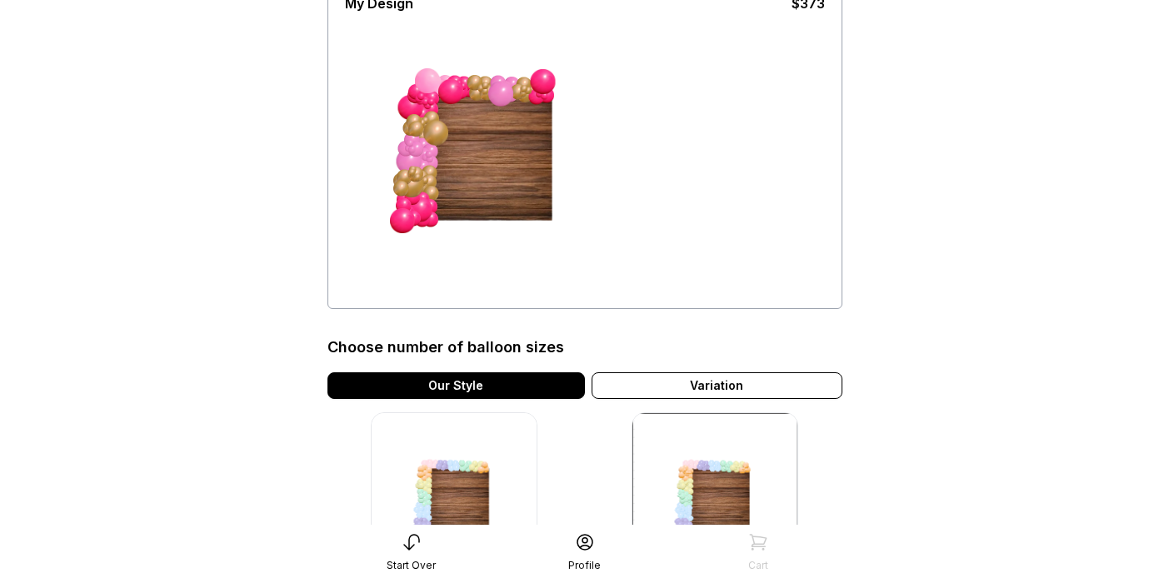
scroll to position [141, 0]
